Goal: Task Accomplishment & Management: Manage account settings

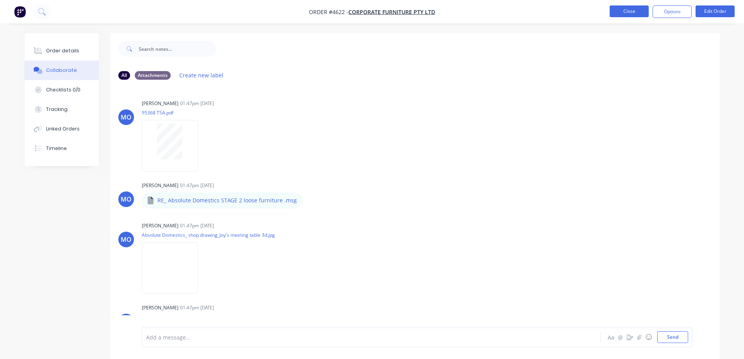
click at [614, 15] on button "Close" at bounding box center [629, 11] width 39 height 12
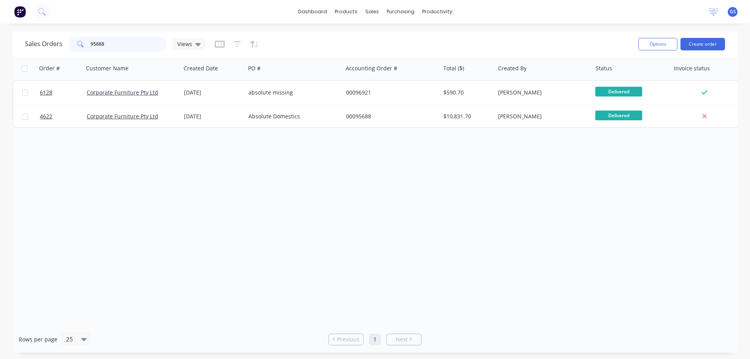
drag, startPoint x: 114, startPoint y: 45, endPoint x: 57, endPoint y: 51, distance: 56.9
click at [87, 46] on div "95688" at bounding box center [118, 44] width 98 height 16
type input "98483"
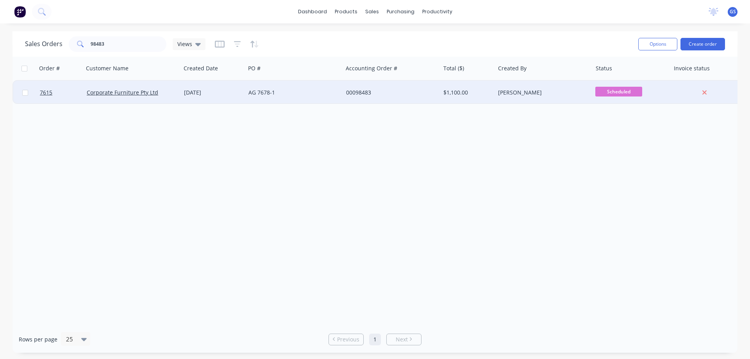
click at [123, 99] on div "Corporate Furniture Pty Ltd" at bounding box center [132, 92] width 97 height 23
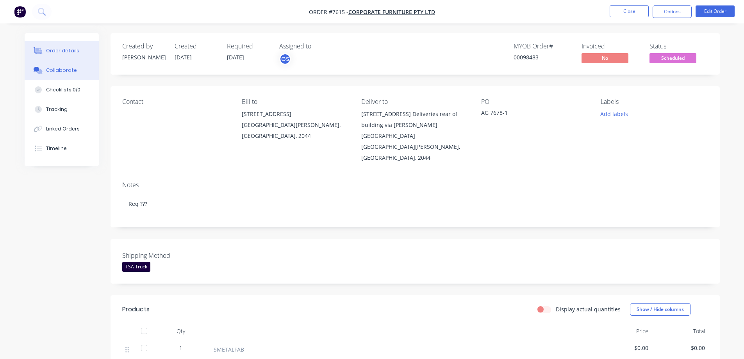
click at [61, 72] on div "Collaborate" at bounding box center [61, 70] width 31 height 7
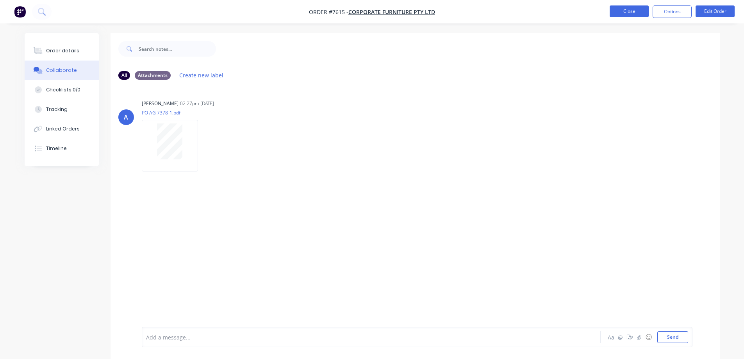
click at [611, 14] on button "Close" at bounding box center [629, 11] width 39 height 12
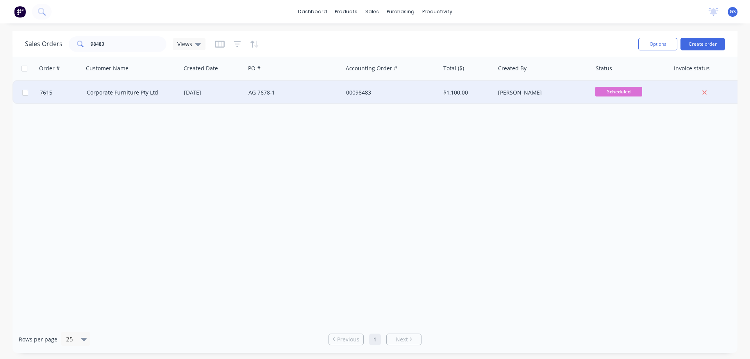
click at [155, 100] on div "Corporate Furniture Pty Ltd" at bounding box center [132, 92] width 97 height 23
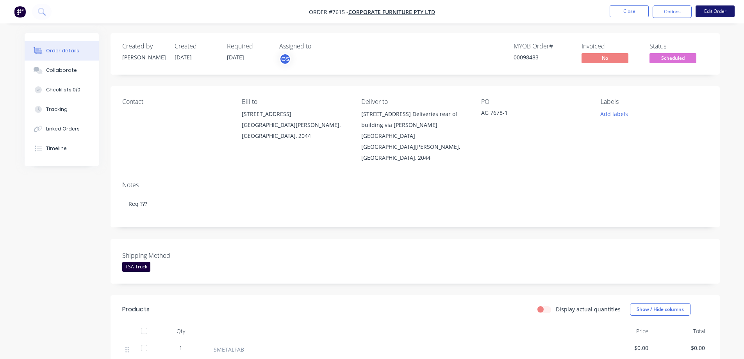
click at [722, 12] on button "Edit Order" at bounding box center [715, 11] width 39 height 12
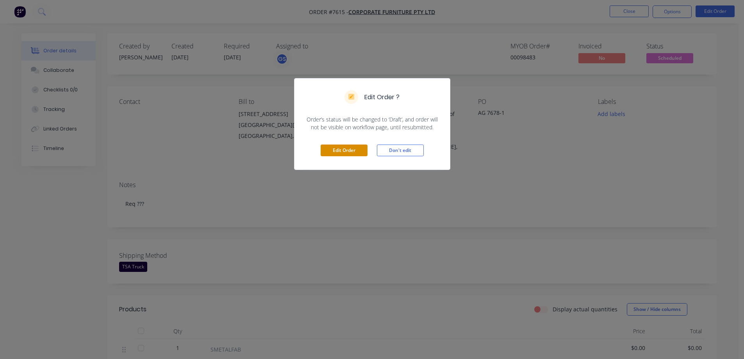
click at [354, 152] on button "Edit Order" at bounding box center [344, 151] width 47 height 12
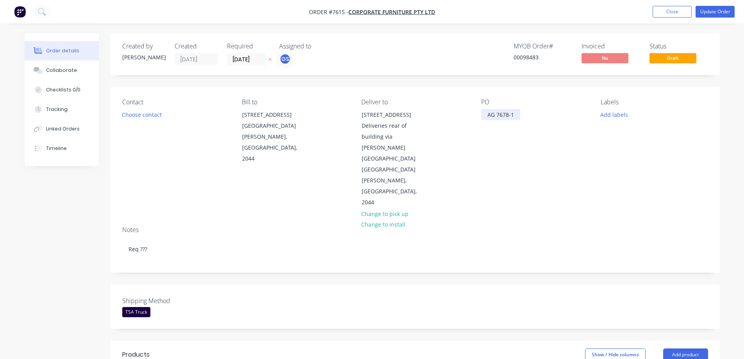
click at [498, 115] on div "AG 7678-1" at bounding box center [500, 114] width 39 height 11
click at [502, 115] on div "AG 7678-1" at bounding box center [500, 114] width 39 height 11
click at [711, 12] on button "Update Order" at bounding box center [715, 12] width 39 height 12
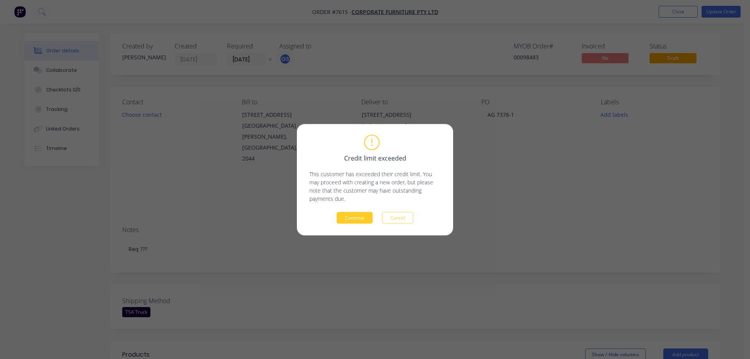
click at [353, 218] on button "Continue" at bounding box center [355, 218] width 36 height 12
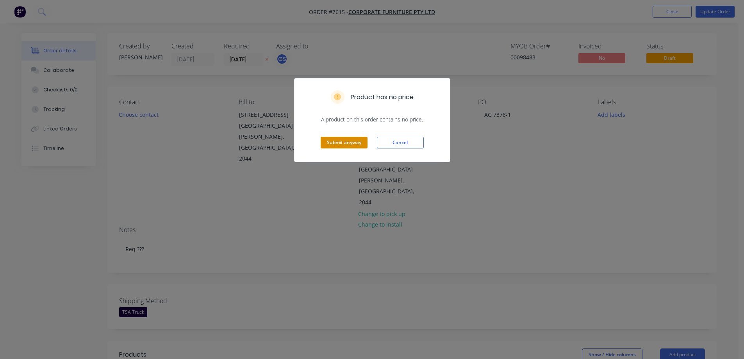
click at [344, 144] on button "Submit anyway" at bounding box center [344, 143] width 47 height 12
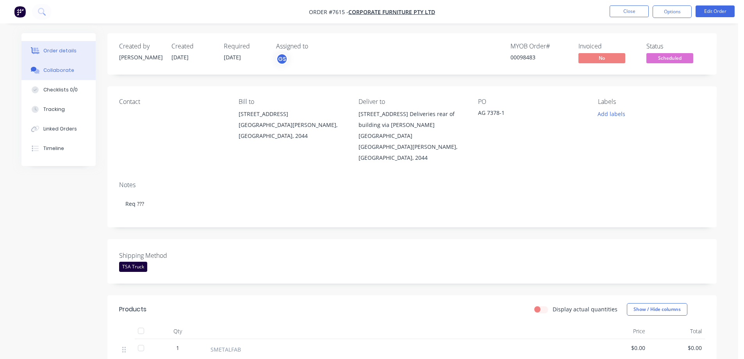
click at [66, 70] on div "Collaborate" at bounding box center [58, 70] width 31 height 7
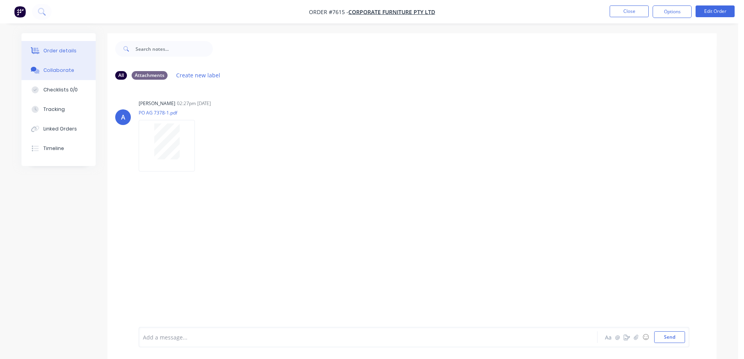
click at [73, 53] on div "Order details" at bounding box center [59, 50] width 33 height 7
